Goal: Task Accomplishment & Management: Manage account settings

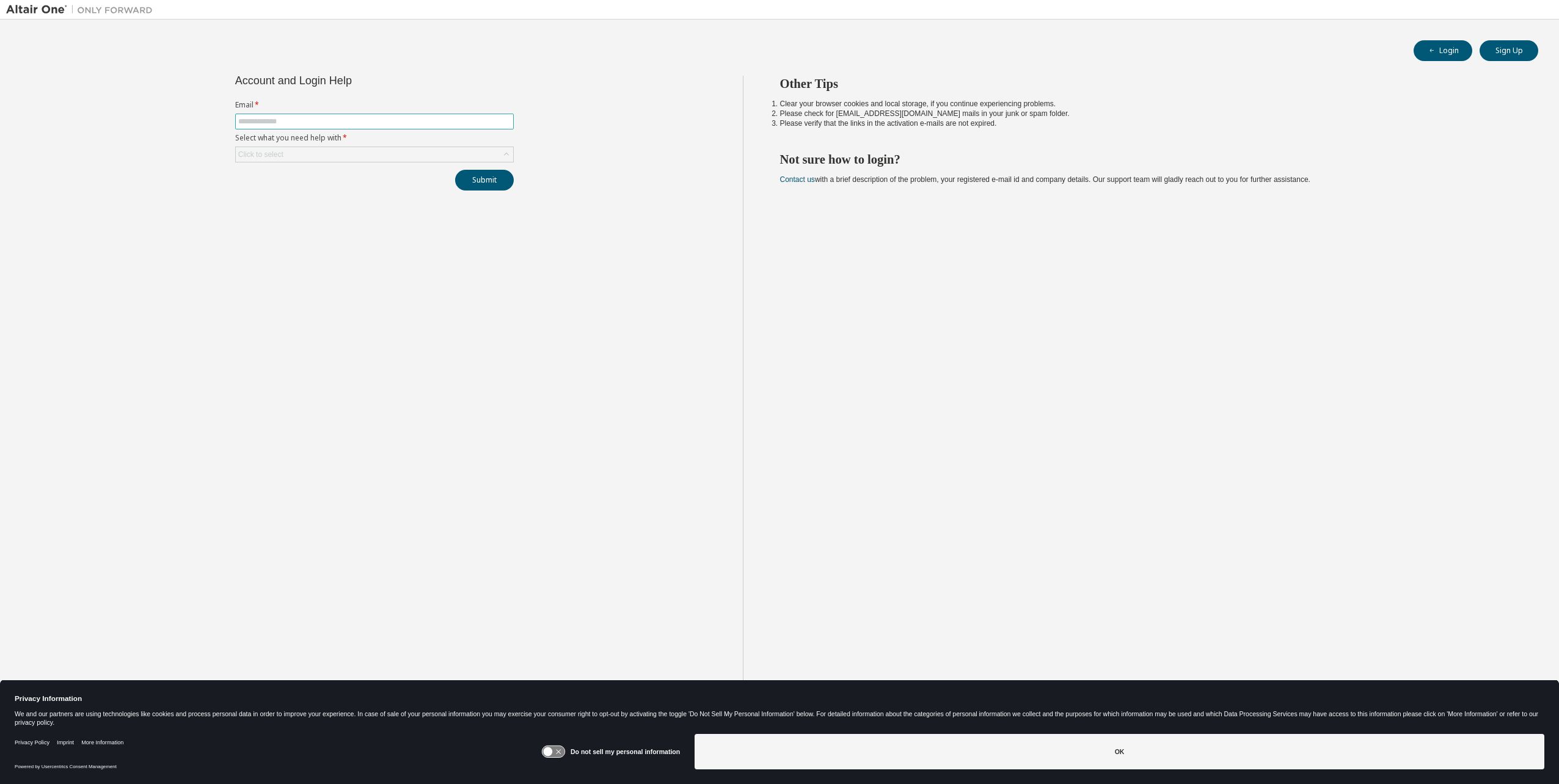
click at [374, 118] on input "text" at bounding box center [374, 122] width 273 height 10
type input "**********"
click at [356, 153] on div "Click to select" at bounding box center [374, 155] width 277 height 14
click at [319, 195] on li "I forgot my password" at bounding box center [374, 189] width 275 height 16
click at [471, 183] on button "Submit" at bounding box center [484, 180] width 59 height 21
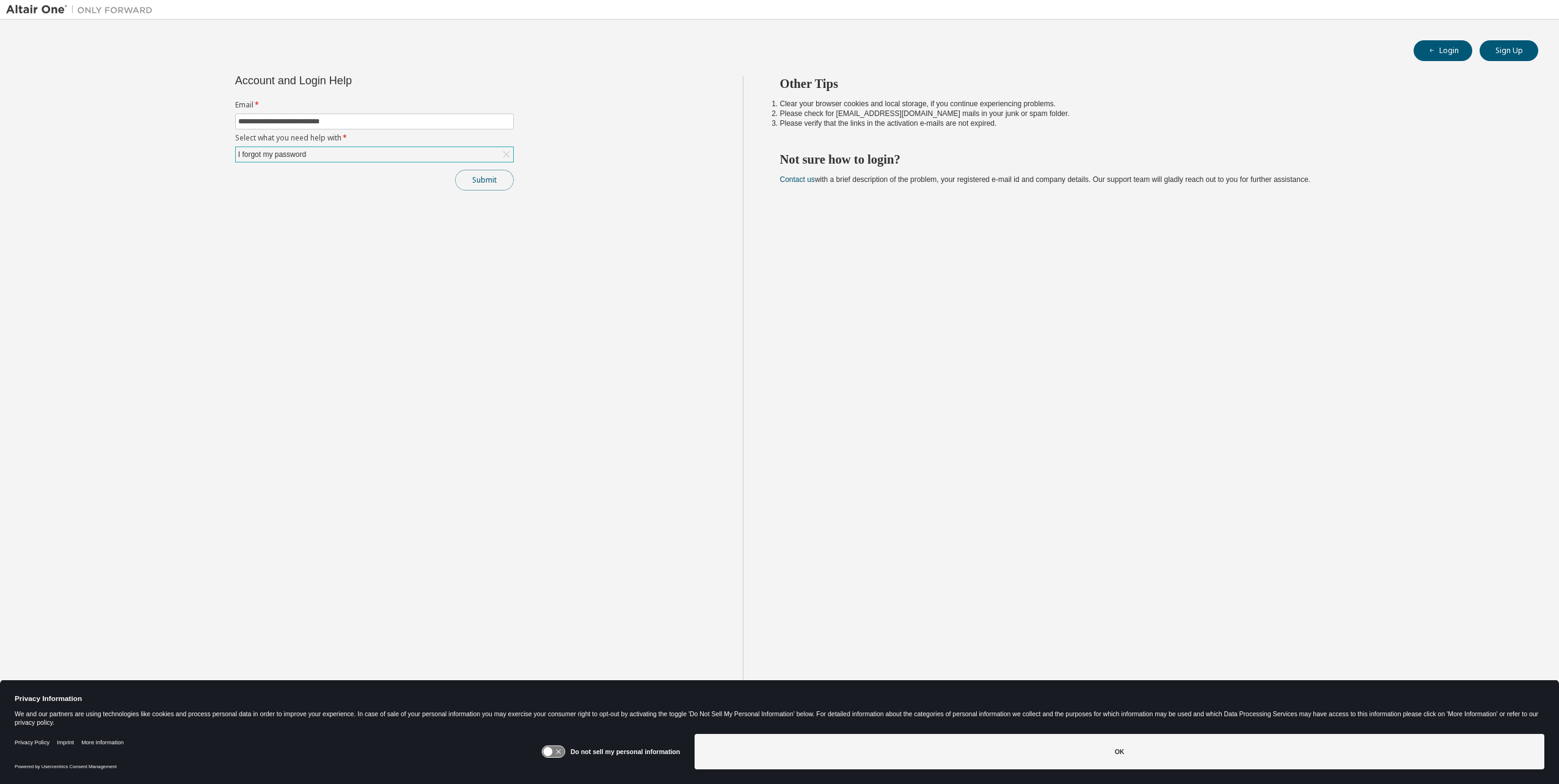
click at [488, 180] on button "Submit" at bounding box center [484, 180] width 59 height 21
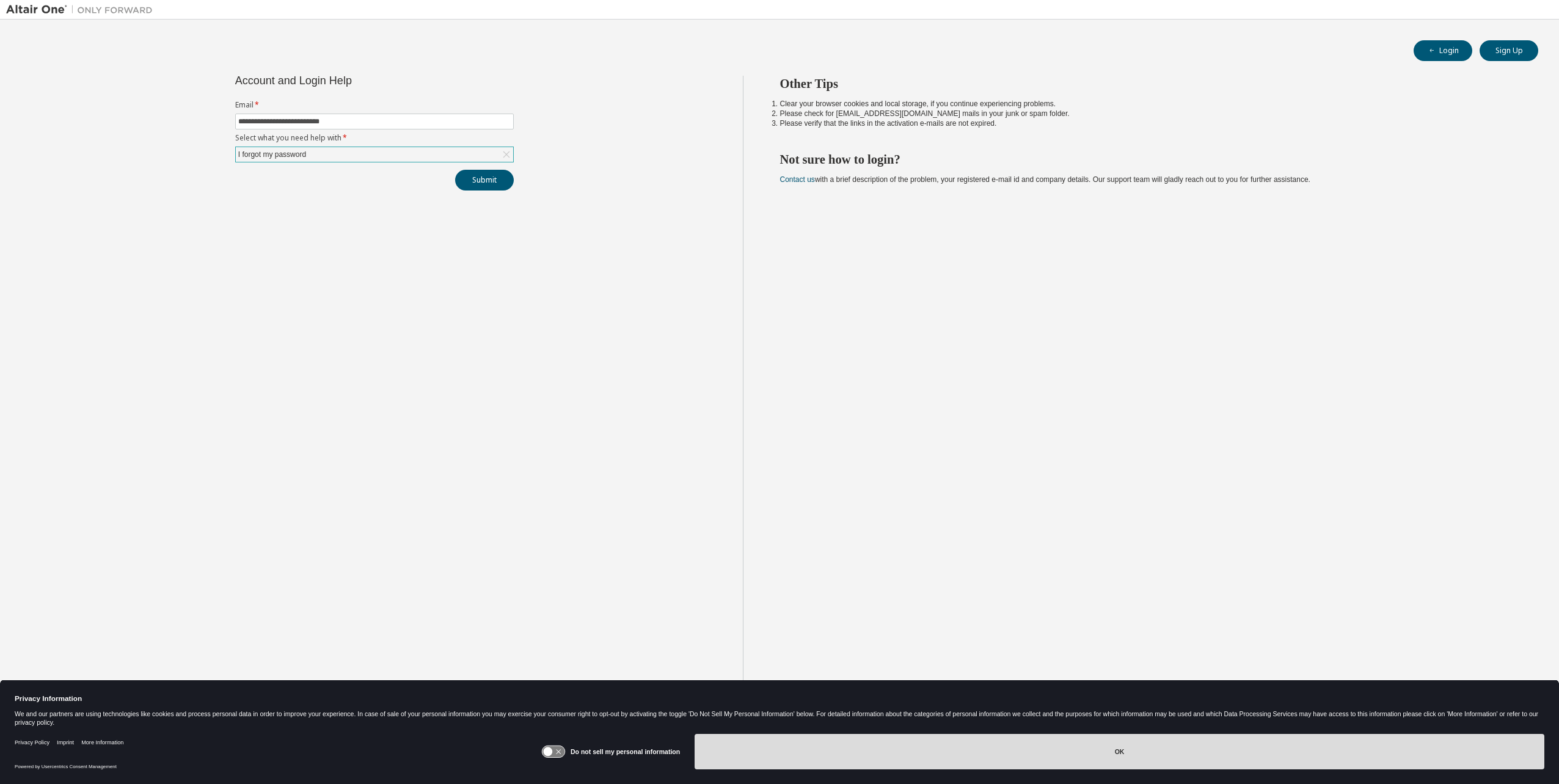
click at [1117, 750] on button "OK" at bounding box center [1120, 752] width 850 height 35
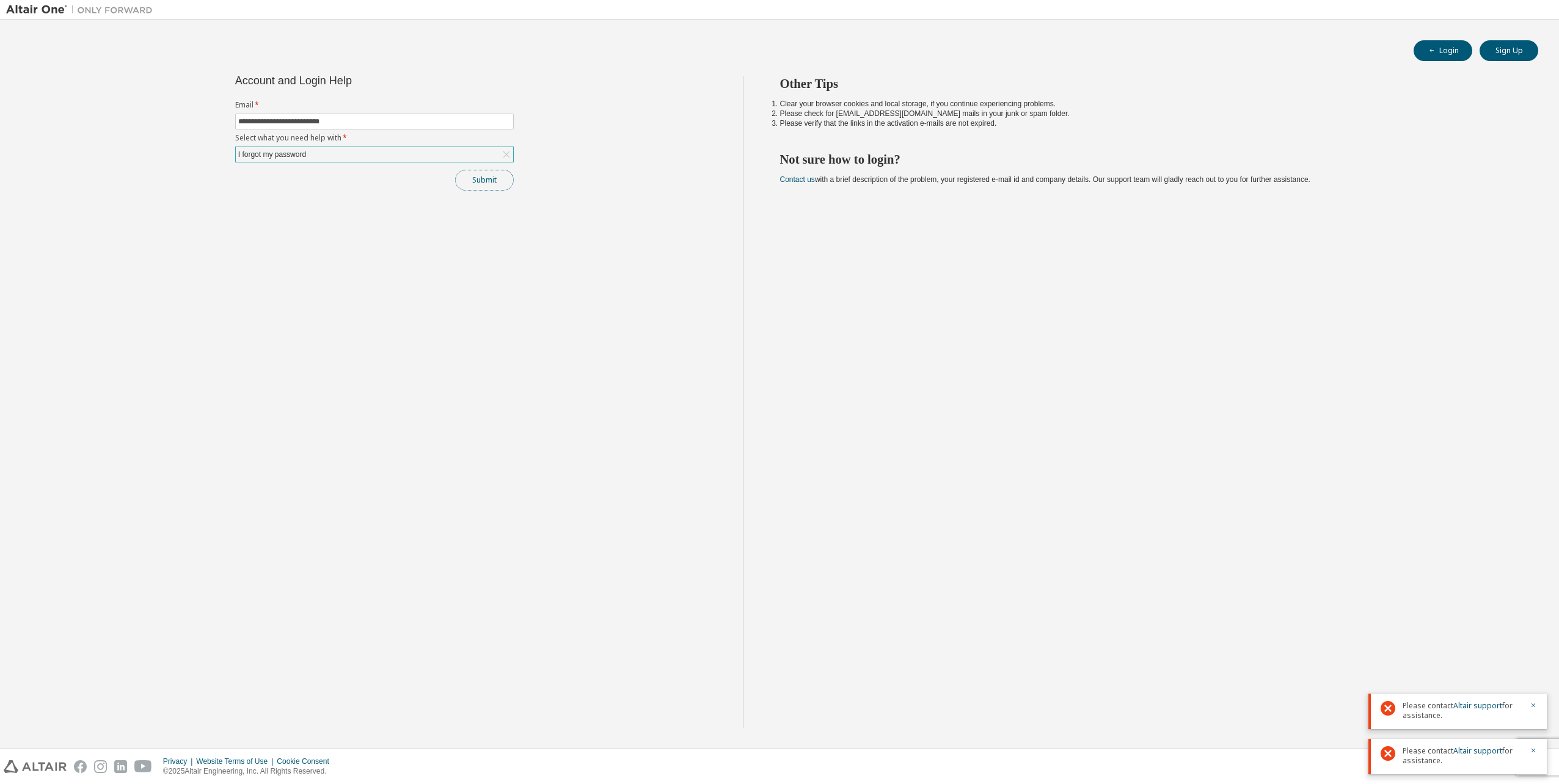
click at [475, 176] on button "Submit" at bounding box center [484, 180] width 59 height 21
drag, startPoint x: 1486, startPoint y: 660, endPoint x: 1479, endPoint y: 659, distance: 7.1
click at [1486, 660] on link "Altair support" at bounding box center [1478, 661] width 49 height 11
